Goal: Information Seeking & Learning: Check status

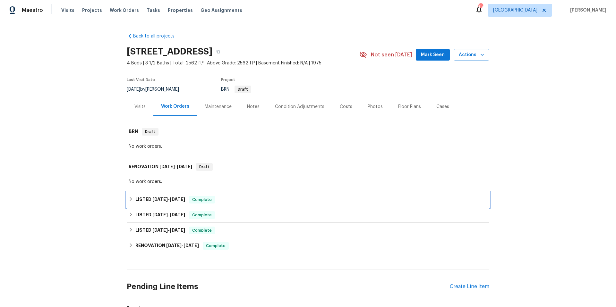
click at [240, 201] on div "LISTED [DATE] - [DATE] Complete" at bounding box center [308, 200] width 359 height 8
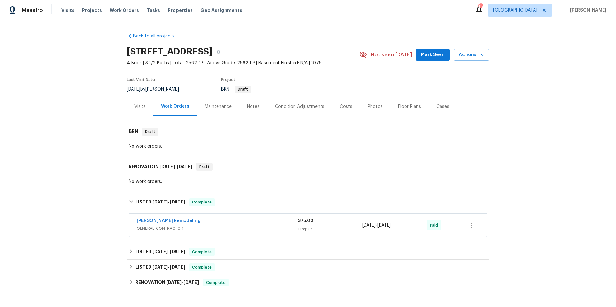
click at [249, 228] on span "GENERAL_CONTRACTOR" at bounding box center [217, 229] width 161 height 6
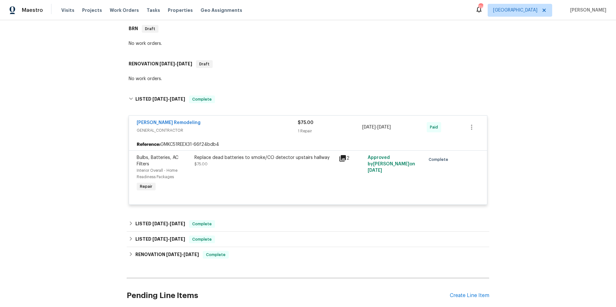
scroll to position [199, 0]
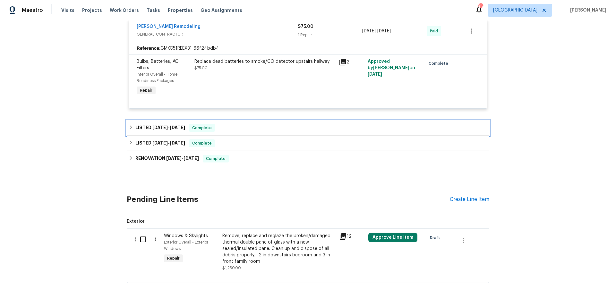
click at [265, 134] on div "LISTED [DATE] - [DATE] Complete" at bounding box center [308, 127] width 363 height 15
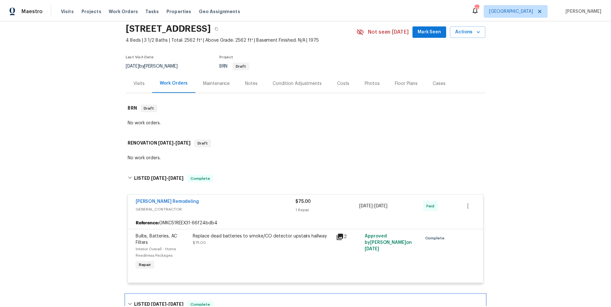
scroll to position [0, 0]
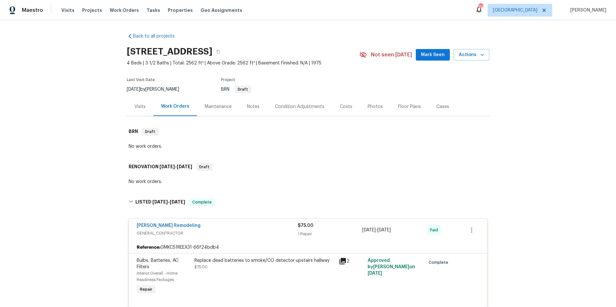
click at [247, 108] on div "Notes" at bounding box center [253, 107] width 13 height 6
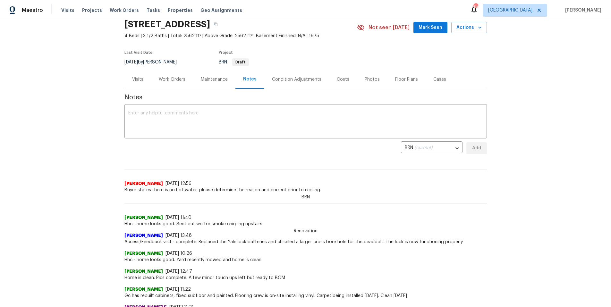
scroll to position [32, 0]
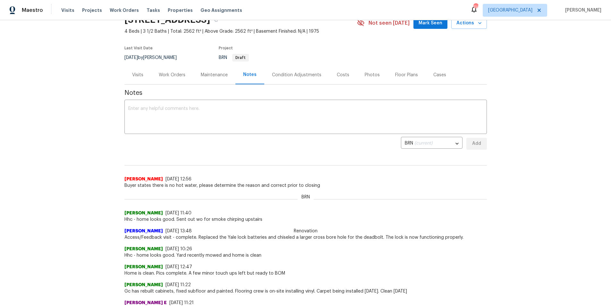
click at [89, 203] on div "Back to all projects [STREET_ADDRESS] 4 Beds | 3 1/2 Baths | Total: 2562 ft² | …" at bounding box center [305, 163] width 611 height 287
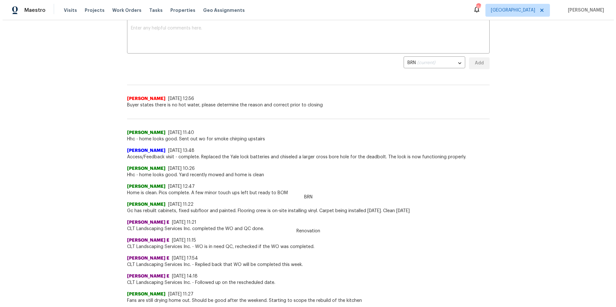
scroll to position [0, 0]
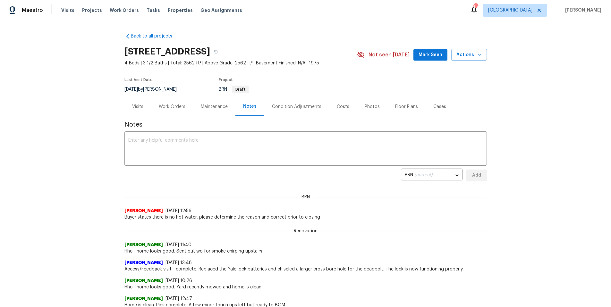
click at [139, 109] on div "Visits" at bounding box center [137, 107] width 11 height 6
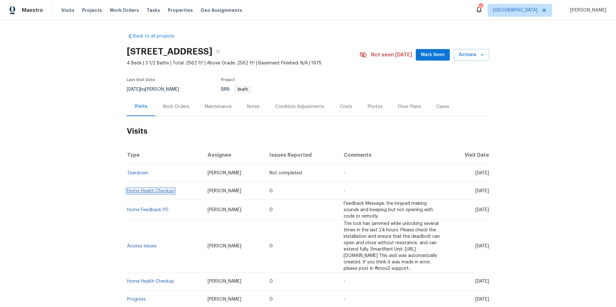
click at [147, 191] on link "Home Health Checkup" at bounding box center [150, 191] width 47 height 4
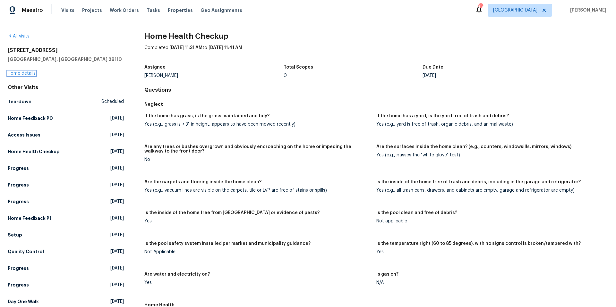
click at [24, 73] on link "Home details" at bounding box center [22, 73] width 28 height 4
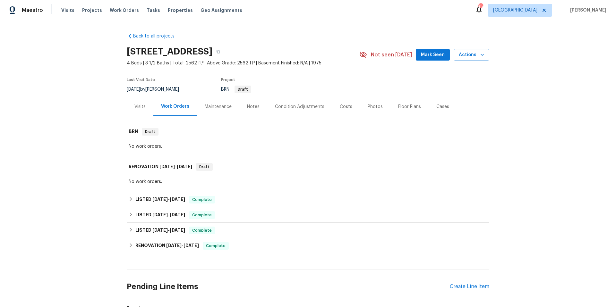
click at [139, 108] on div "Visits" at bounding box center [139, 107] width 11 height 6
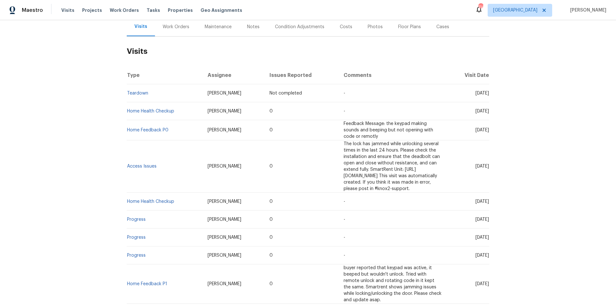
scroll to position [202, 0]
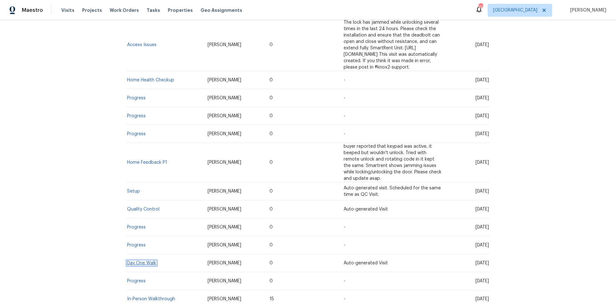
click at [140, 261] on link "Day One Walk" at bounding box center [141, 263] width 29 height 4
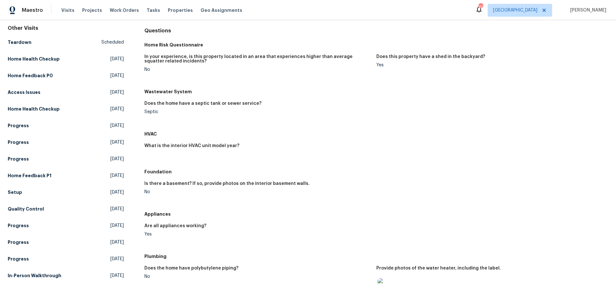
scroll to position [198, 0]
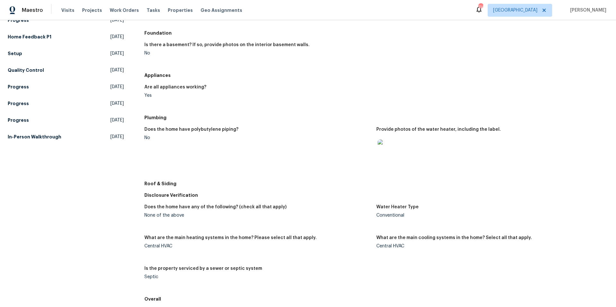
click at [382, 148] on img at bounding box center [388, 150] width 21 height 21
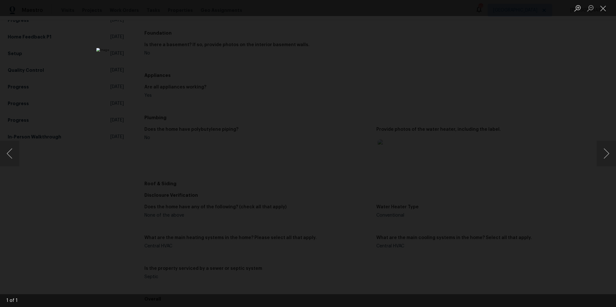
click at [430, 116] on div "Lightbox" at bounding box center [308, 153] width 616 height 307
